Goal: Task Accomplishment & Management: Understand process/instructions

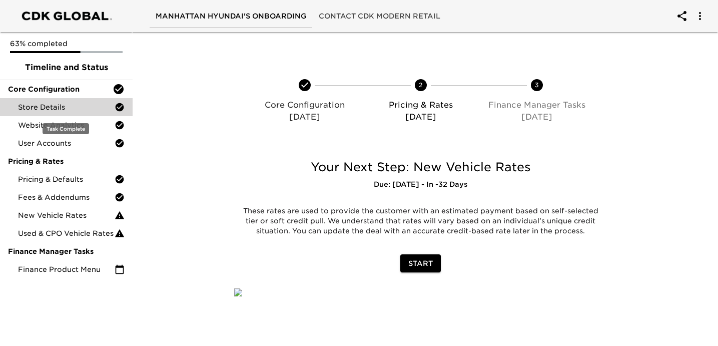
click at [86, 108] on span "Store Details" at bounding box center [66, 107] width 97 height 10
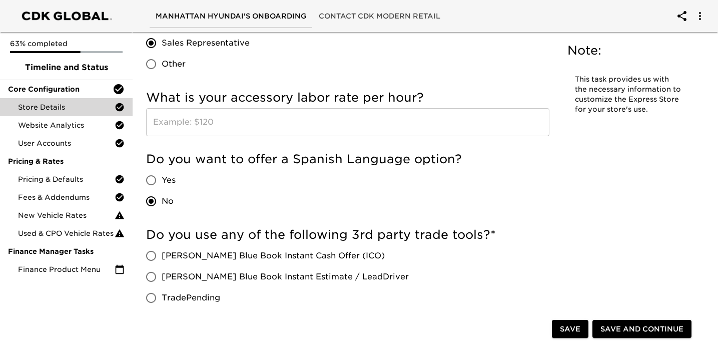
scroll to position [1730, 0]
